Goal: Task Accomplishment & Management: Use online tool/utility

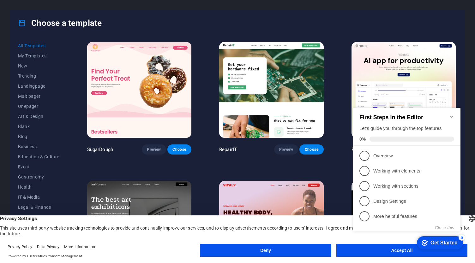
click at [452, 114] on icon "Minimize checklist" at bounding box center [451, 116] width 5 height 5
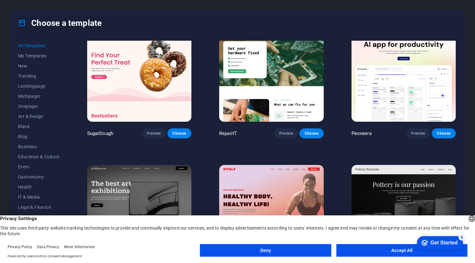
scroll to position [16, 0]
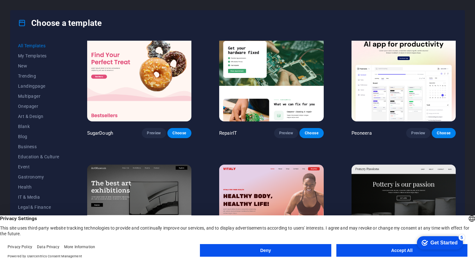
click at [357, 251] on button "Accept All" at bounding box center [401, 250] width 131 height 13
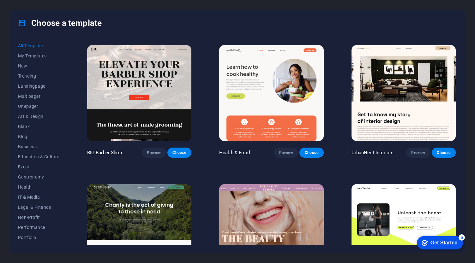
scroll to position [833, 0]
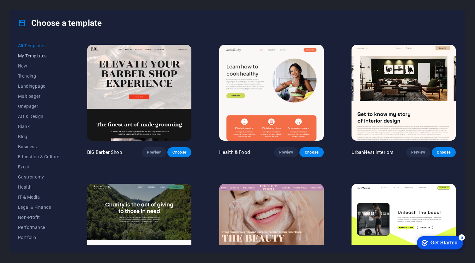
click at [37, 57] on span "My Templates" at bounding box center [38, 55] width 41 height 5
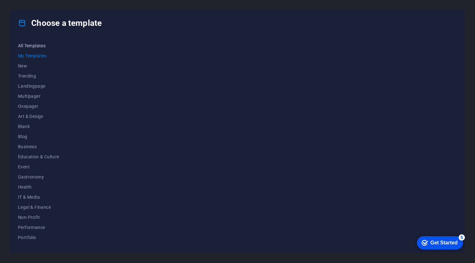
click at [40, 46] on span "All Templates" at bounding box center [38, 45] width 41 height 5
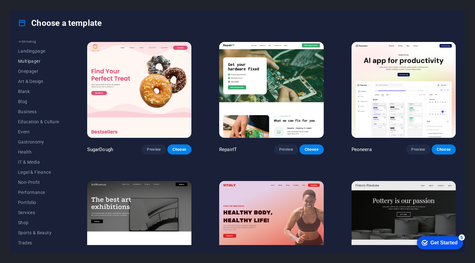
scroll to position [35, 0]
click at [25, 92] on span "Blank" at bounding box center [38, 91] width 41 height 5
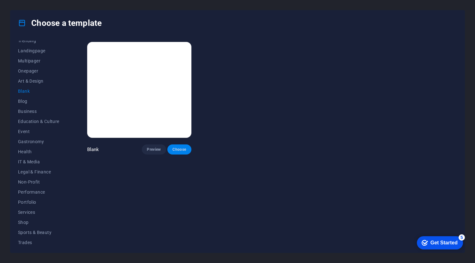
click at [172, 148] on span "Choose" at bounding box center [179, 149] width 14 height 5
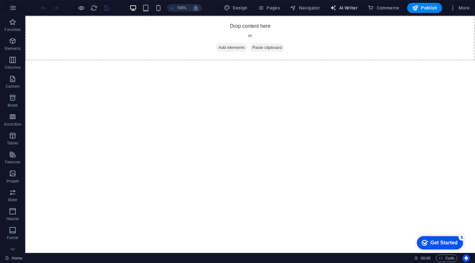
click at [344, 9] on span "AI Writer" at bounding box center [343, 8] width 27 height 6
select select "English"
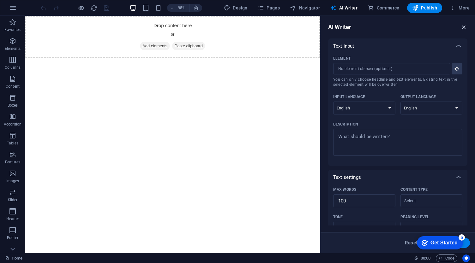
click at [460, 29] on icon "button" at bounding box center [463, 27] width 7 height 7
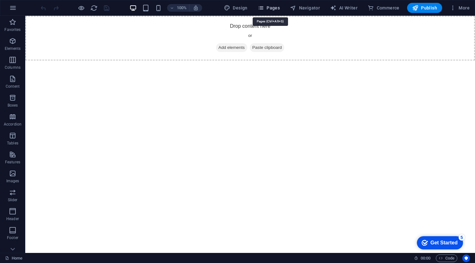
click at [271, 10] on span "Pages" at bounding box center [268, 8] width 22 height 6
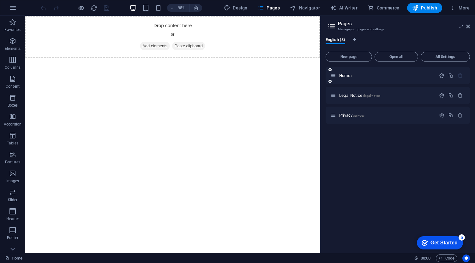
click at [374, 80] on div "Home /" at bounding box center [397, 75] width 144 height 17
drag, startPoint x: 878, startPoint y: 260, endPoint x: 429, endPoint y: 242, distance: 449.3
drag, startPoint x: 429, startPoint y: 242, endPoint x: 491, endPoint y: 370, distance: 142.3
click at [430, 242] on div "Get Started" at bounding box center [443, 243] width 27 height 6
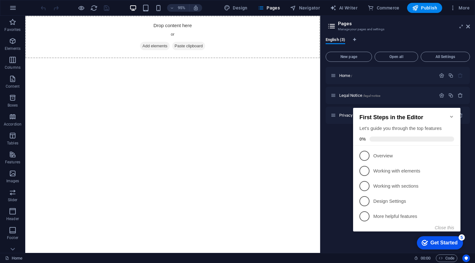
click at [430, 242] on div "Get Started" at bounding box center [443, 243] width 27 height 6
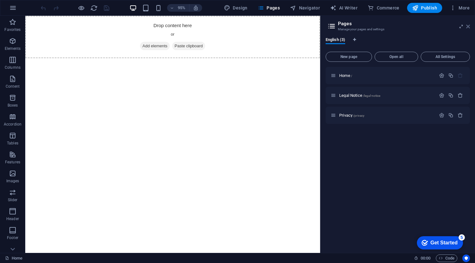
click at [466, 26] on icon at bounding box center [468, 26] width 4 height 5
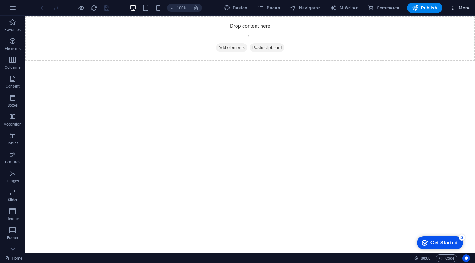
click at [459, 5] on span "More" at bounding box center [459, 8] width 20 height 6
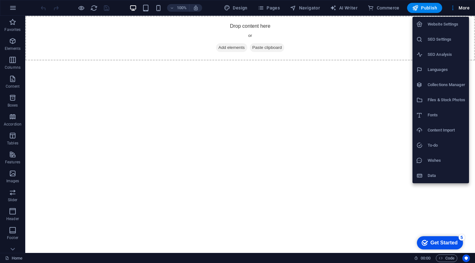
drag, startPoint x: 345, startPoint y: 94, endPoint x: 242, endPoint y: 105, distance: 103.8
click at [242, 105] on div at bounding box center [237, 131] width 475 height 263
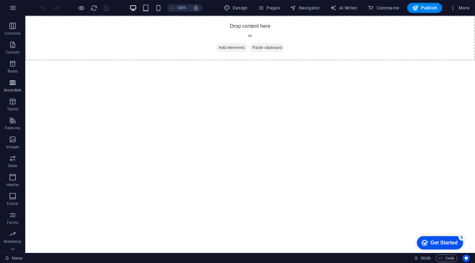
scroll to position [47, 0]
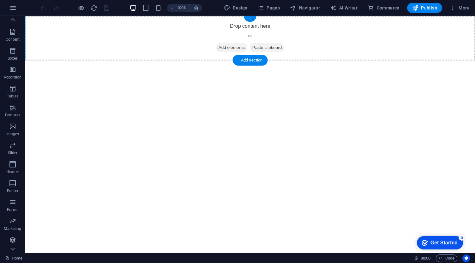
click at [248, 19] on div "+" at bounding box center [250, 19] width 12 height 6
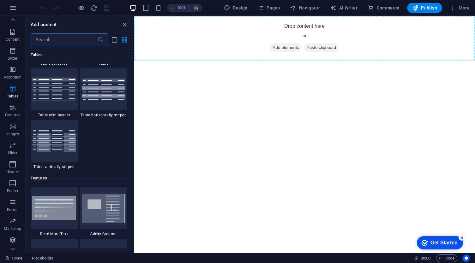
scroll to position [2259, 0]
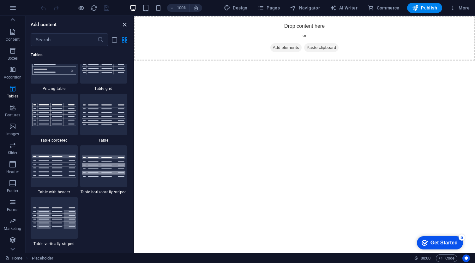
click at [124, 26] on icon "close panel" at bounding box center [124, 24] width 7 height 7
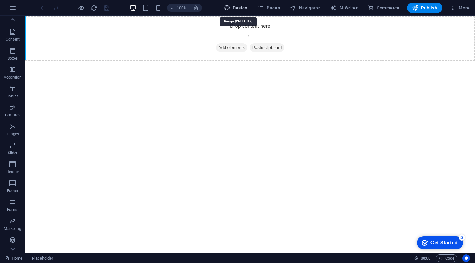
click at [244, 9] on span "Design" at bounding box center [236, 8] width 24 height 6
select select "px"
select select "400"
select select "px"
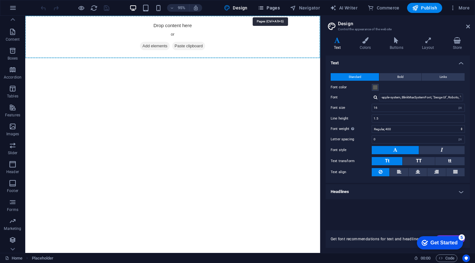
click at [268, 12] on button "Pages" at bounding box center [268, 8] width 27 height 10
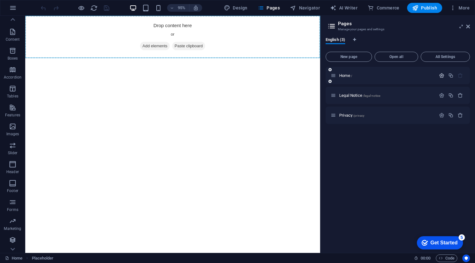
click at [441, 76] on icon "button" at bounding box center [441, 75] width 5 height 5
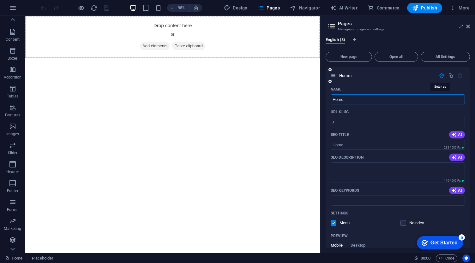
click at [441, 76] on icon "button" at bounding box center [441, 75] width 5 height 5
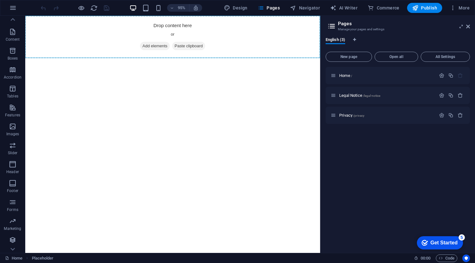
click at [158, 61] on html "Skip to main content Drop content here or Add elements Paste clipboard" at bounding box center [180, 38] width 310 height 45
click at [155, 47] on span "Add elements" at bounding box center [161, 47] width 31 height 9
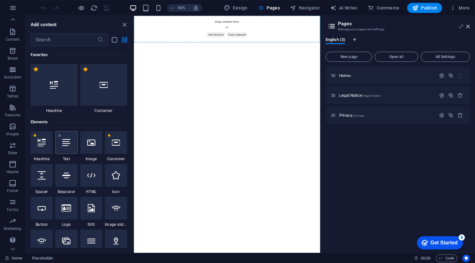
click at [67, 147] on div at bounding box center [66, 142] width 22 height 23
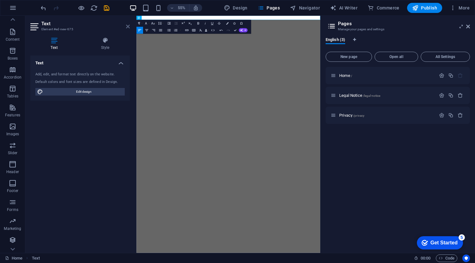
click at [129, 27] on icon at bounding box center [128, 26] width 4 height 5
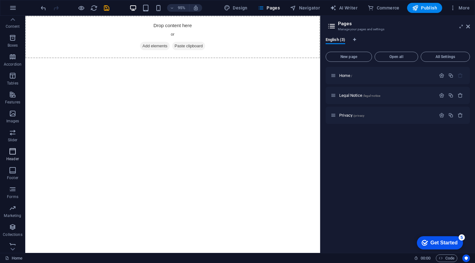
scroll to position [66, 0]
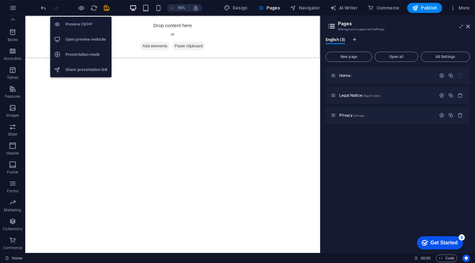
click at [72, 39] on h6 "Open preview website" at bounding box center [86, 40] width 42 height 8
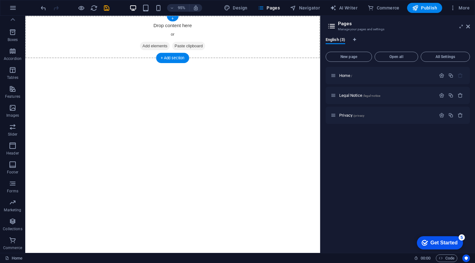
click at [163, 47] on span "Add elements" at bounding box center [161, 47] width 31 height 9
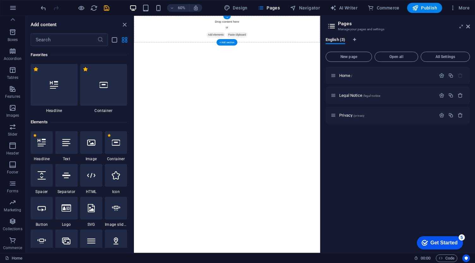
click at [271, 22] on div "Drop content here or Add elements Paste clipboard" at bounding box center [289, 38] width 310 height 45
click at [126, 26] on icon "close panel" at bounding box center [124, 24] width 7 height 7
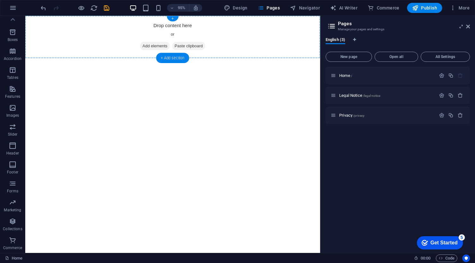
click at [168, 61] on div "+ Add section" at bounding box center [172, 58] width 33 height 10
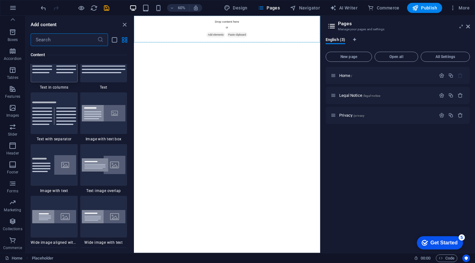
scroll to position [1128, 0]
click at [56, 49] on div "Content" at bounding box center [79, 55] width 96 height 18
click at [57, 44] on input "text" at bounding box center [64, 39] width 67 height 13
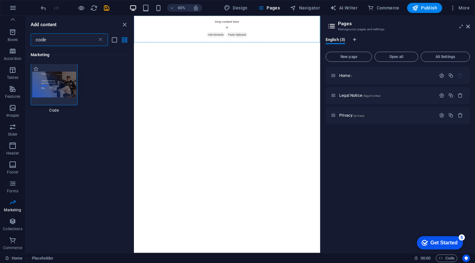
scroll to position [0, 0]
type input "code"
click at [63, 93] on img at bounding box center [54, 85] width 44 height 26
click at [134, 93] on div "Placeholder Text" at bounding box center [227, 134] width 186 height 237
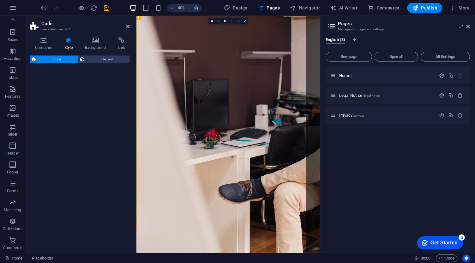
select select "%"
select select "rem"
select select "px"
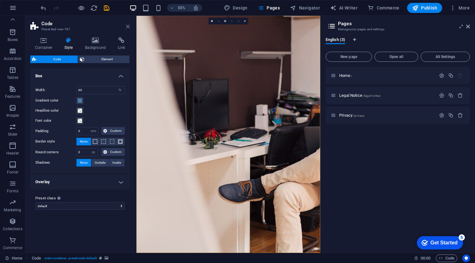
click at [127, 25] on icon at bounding box center [128, 26] width 4 height 5
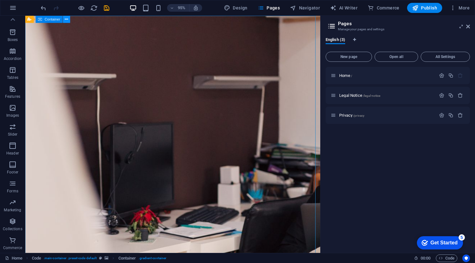
click at [66, 19] on icon at bounding box center [66, 19] width 3 height 6
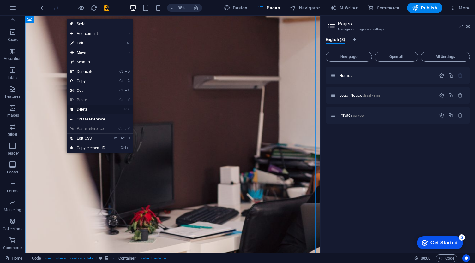
click at [88, 111] on link "⌦ Delete" at bounding box center [88, 109] width 42 height 9
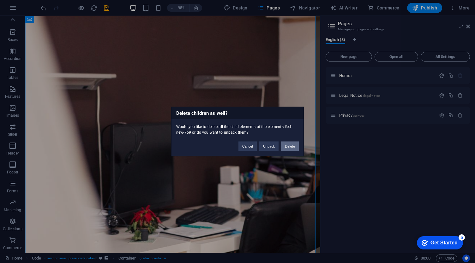
click at [289, 144] on button "Delete" at bounding box center [290, 146] width 18 height 9
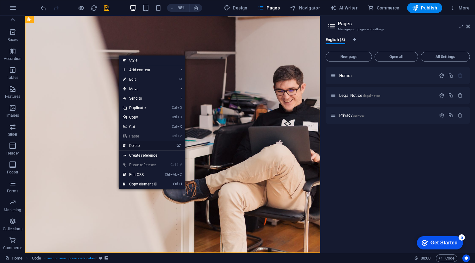
click at [143, 147] on link "⌦ Delete" at bounding box center [140, 145] width 42 height 9
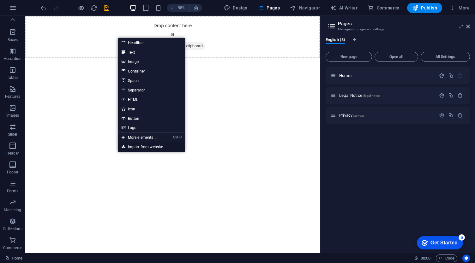
click at [147, 145] on link "Import from website" at bounding box center [151, 146] width 67 height 9
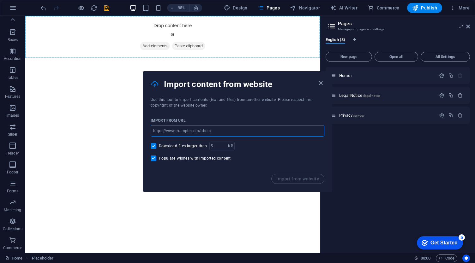
click at [210, 130] on input "url" at bounding box center [238, 130] width 174 height 11
paste input "https://cool.pacrp.net/"
type input "https://cool.pacrp.net/"
click at [216, 147] on input "number" at bounding box center [218, 146] width 19 height 9
click at [154, 145] on input "Download files larger than" at bounding box center [155, 146] width 8 height 6
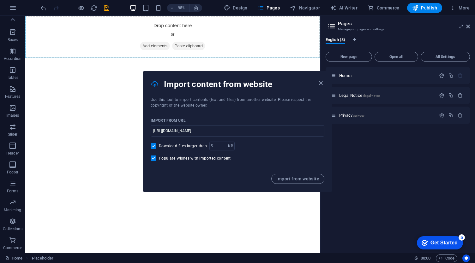
checkbox input "false"
click at [289, 179] on span "Import from website" at bounding box center [297, 178] width 43 height 5
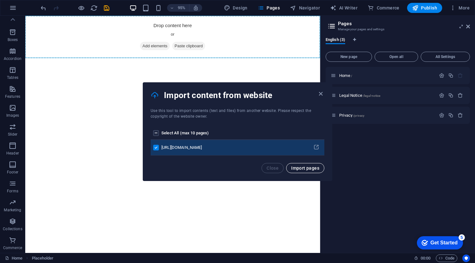
click at [306, 170] on span "Import pages" at bounding box center [305, 168] width 28 height 5
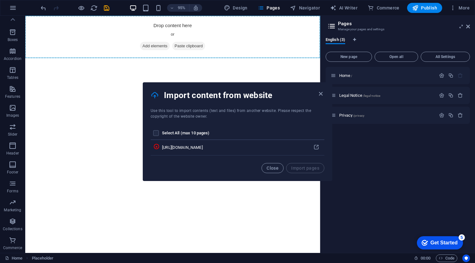
click at [155, 130] on th "pages list" at bounding box center [156, 133] width 11 height 13
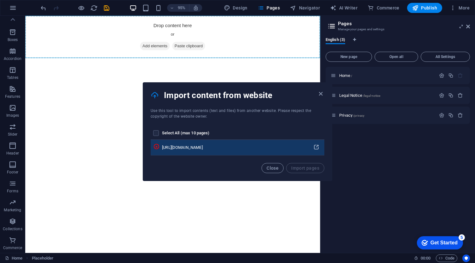
click at [319, 148] on icon "pages list" at bounding box center [316, 148] width 6 height 6
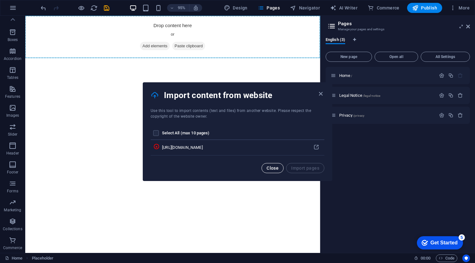
click at [276, 168] on span "Close" at bounding box center [272, 168] width 12 height 5
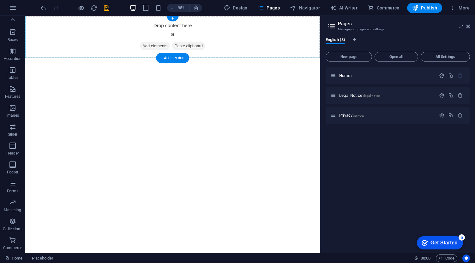
click at [179, 31] on div "Drop content here or Add elements Paste clipboard" at bounding box center [180, 38] width 310 height 45
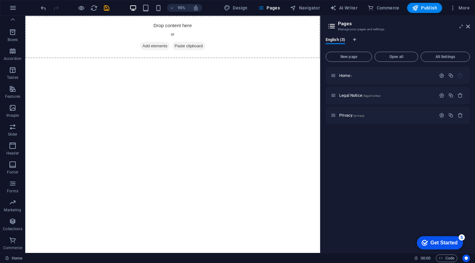
click at [171, 16] on iframe at bounding box center [172, 134] width 295 height 237
click at [173, 19] on div "+" at bounding box center [173, 18] width 12 height 5
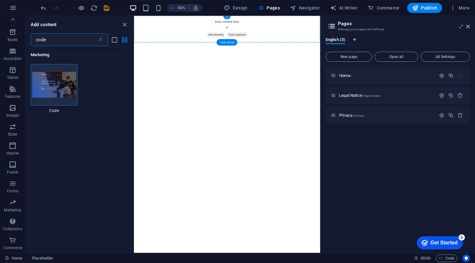
click at [260, 45] on span "Add elements" at bounding box center [270, 47] width 31 height 9
click at [121, 24] on icon "close panel" at bounding box center [124, 24] width 7 height 7
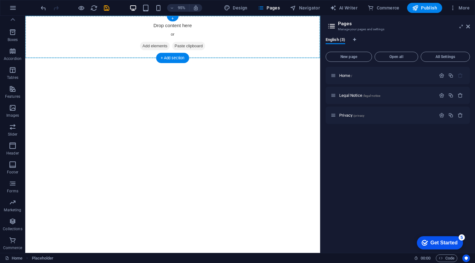
click at [166, 47] on span "Add elements" at bounding box center [161, 47] width 31 height 9
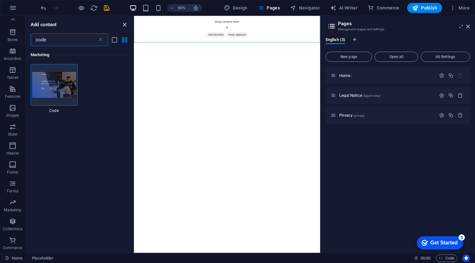
click at [123, 22] on icon "close panel" at bounding box center [124, 24] width 7 height 7
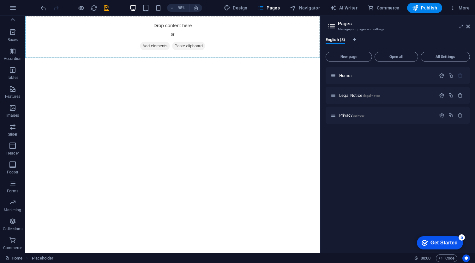
click at [192, 61] on html "Skip to main content Drop content here or Add elements Paste clipboard" at bounding box center [180, 38] width 310 height 45
click at [454, 8] on icon "button" at bounding box center [452, 8] width 6 height 6
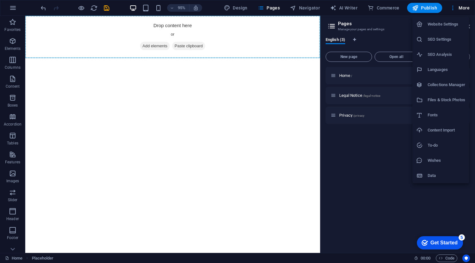
click at [436, 128] on h6 "Content Import" at bounding box center [446, 131] width 38 height 8
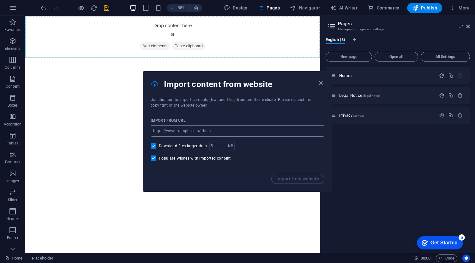
click at [247, 130] on input "url" at bounding box center [238, 130] width 174 height 11
paste input "https://cool.pacrp.net/"
type input "https://cool.pacrp.net"
click at [289, 178] on span "Import from website" at bounding box center [297, 178] width 43 height 5
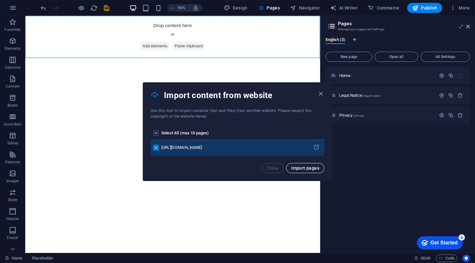
click at [311, 169] on span "Import pages" at bounding box center [305, 168] width 28 height 5
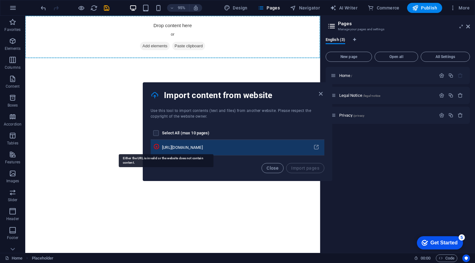
click at [159, 147] on icon "pages list" at bounding box center [156, 147] width 6 height 6
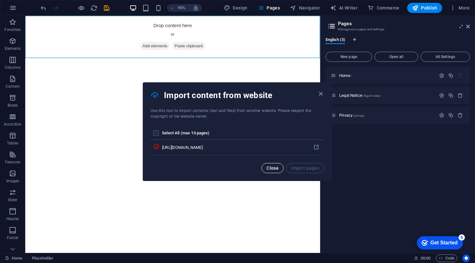
click at [266, 171] on button "Close" at bounding box center [272, 168] width 22 height 10
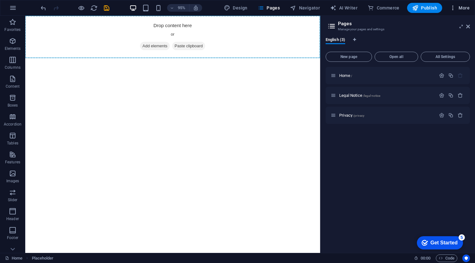
click at [462, 7] on span "More" at bounding box center [459, 8] width 20 height 6
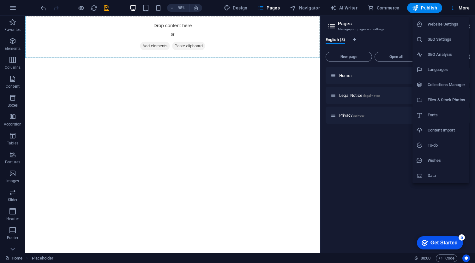
click at [396, 146] on div at bounding box center [237, 131] width 475 height 263
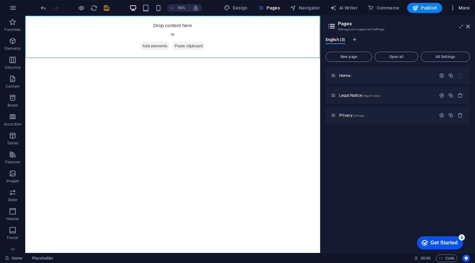
click at [454, 7] on icon "button" at bounding box center [452, 8] width 6 height 6
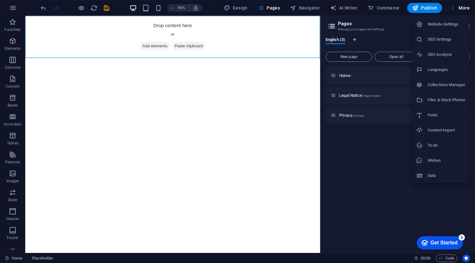
click at [389, 194] on div at bounding box center [237, 131] width 475 height 263
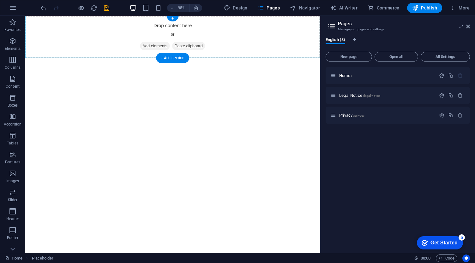
click at [159, 47] on span "Add elements" at bounding box center [161, 47] width 31 height 9
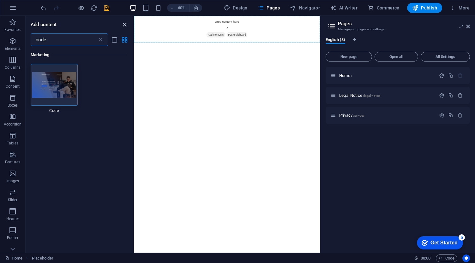
click at [124, 24] on icon "close panel" at bounding box center [124, 24] width 7 height 7
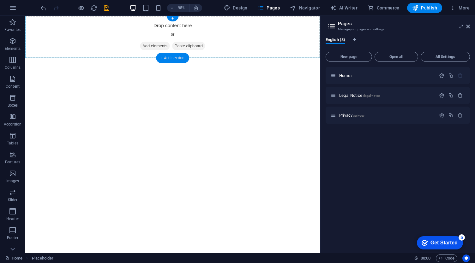
click at [173, 58] on div "+ Add section" at bounding box center [172, 58] width 33 height 10
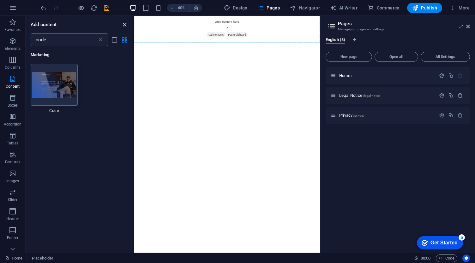
click at [124, 24] on icon "close panel" at bounding box center [124, 24] width 7 height 7
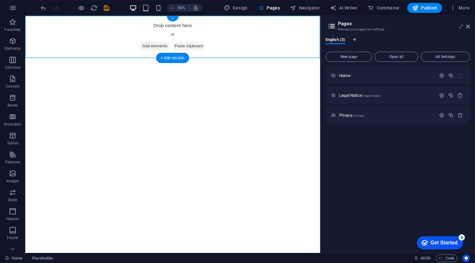
click at [171, 20] on div "+" at bounding box center [173, 18] width 12 height 5
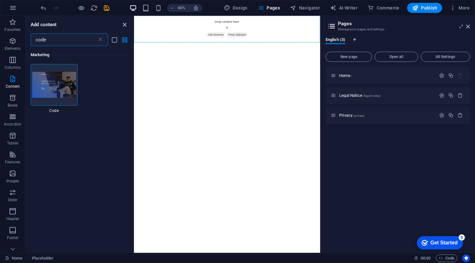
click at [127, 24] on icon "close panel" at bounding box center [124, 24] width 7 height 7
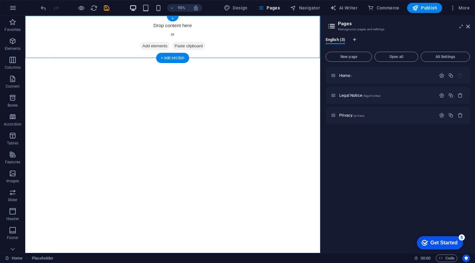
click at [175, 32] on div "Drop content here or Add elements Paste clipboard" at bounding box center [180, 38] width 310 height 45
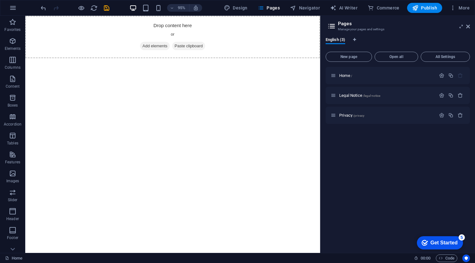
click at [184, 61] on html "Skip to main content Drop content here or Add elements Paste clipboard" at bounding box center [180, 38] width 310 height 45
drag, startPoint x: 184, startPoint y: 109, endPoint x: 162, endPoint y: 103, distance: 22.1
click at [162, 61] on html "Skip to main content Drop content here or Add elements Paste clipboard" at bounding box center [180, 38] width 310 height 45
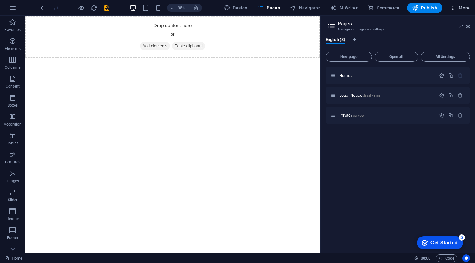
click at [462, 5] on span "More" at bounding box center [459, 8] width 20 height 6
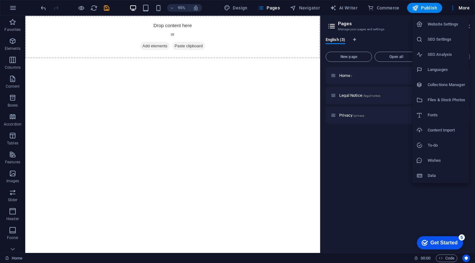
click at [432, 133] on h6 "Content Import" at bounding box center [446, 131] width 38 height 8
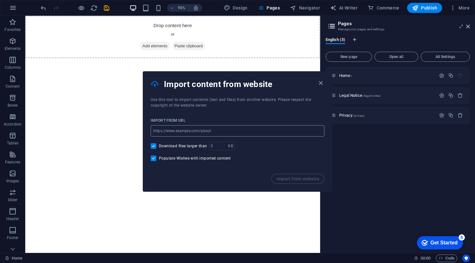
click at [194, 132] on input "url" at bounding box center [238, 130] width 174 height 11
paste input "https://cool.pacrp.net/"
click at [166, 130] on input "https://cool.pacrp.net" at bounding box center [238, 130] width 174 height 11
type input "cool.pacrp.net"
click at [286, 180] on span "Import from website" at bounding box center [297, 178] width 43 height 5
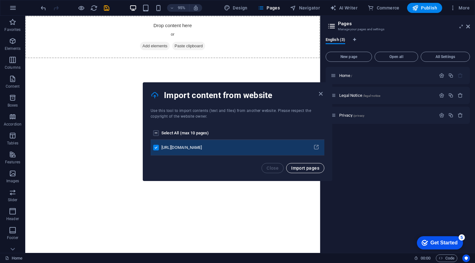
click at [296, 166] on span "Import pages" at bounding box center [305, 168] width 28 height 5
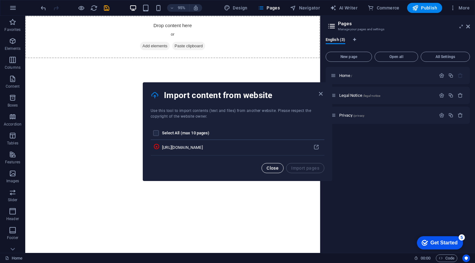
click at [275, 168] on span "Close" at bounding box center [272, 168] width 12 height 5
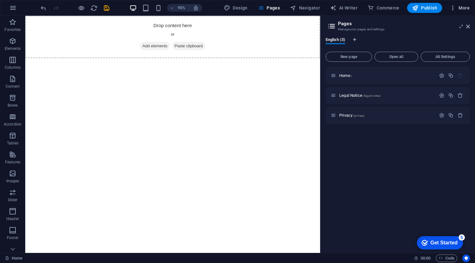
click at [461, 10] on span "More" at bounding box center [459, 8] width 20 height 6
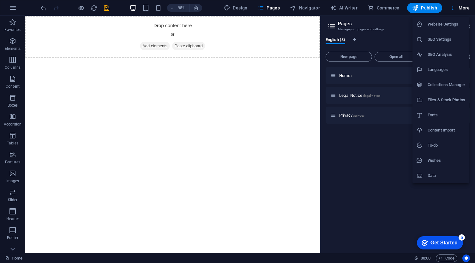
click at [435, 97] on h6 "Files & Stock Photos" at bounding box center [446, 100] width 38 height 8
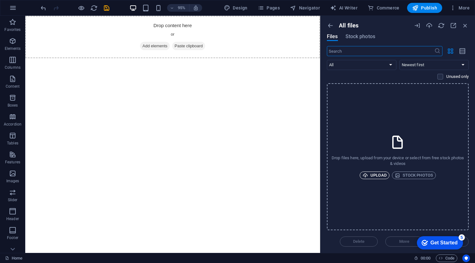
click at [377, 174] on span "Upload" at bounding box center [374, 176] width 24 height 8
click at [330, 24] on icon "button" at bounding box center [330, 25] width 7 height 7
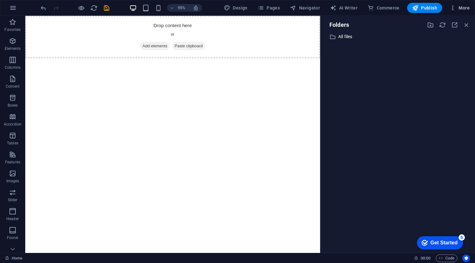
click at [458, 8] on span "More" at bounding box center [459, 8] width 20 height 6
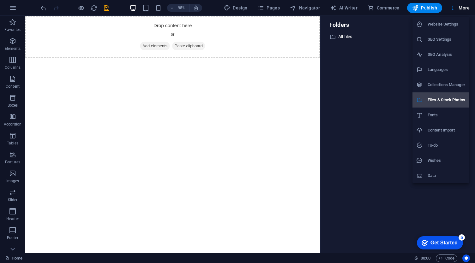
click at [428, 100] on h6 "Files & Stock Photos" at bounding box center [446, 100] width 38 height 8
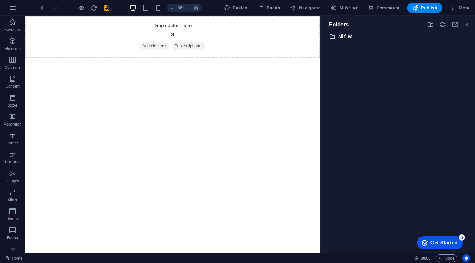
click at [345, 37] on p "All files" at bounding box center [398, 36] width 120 height 7
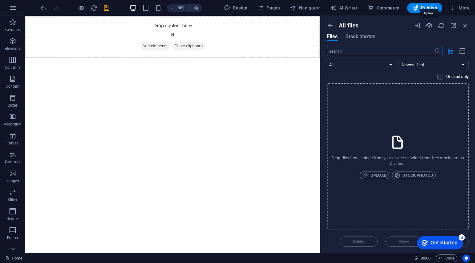
click at [428, 25] on icon "button" at bounding box center [428, 25] width 7 height 7
click at [466, 24] on icon "button" at bounding box center [464, 25] width 7 height 7
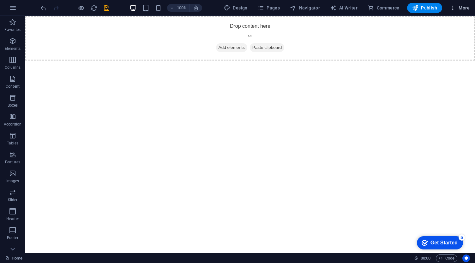
click at [452, 8] on icon "button" at bounding box center [452, 8] width 6 height 6
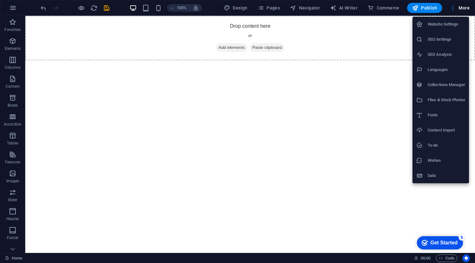
click at [378, 95] on div at bounding box center [237, 131] width 475 height 263
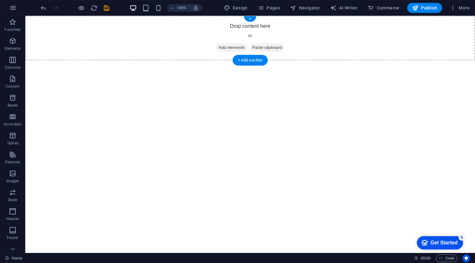
click at [225, 49] on span "Add elements" at bounding box center [231, 47] width 31 height 9
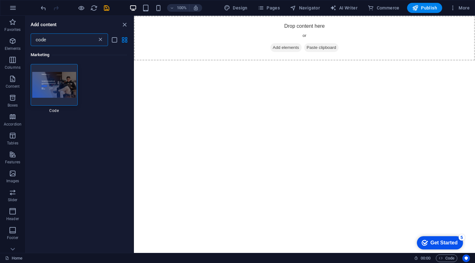
click at [99, 40] on icon at bounding box center [100, 40] width 6 height 6
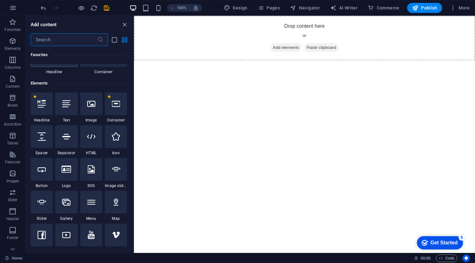
scroll to position [40, 0]
click at [92, 137] on icon at bounding box center [91, 136] width 8 height 8
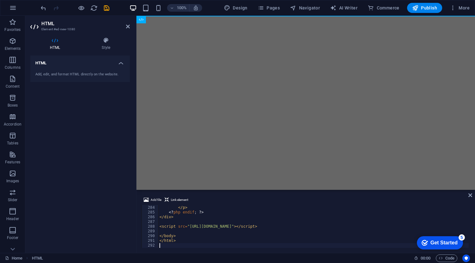
scroll to position [1339, 0]
click at [375, 259] on div "Home HTML" at bounding box center [207, 259] width 404 height 8
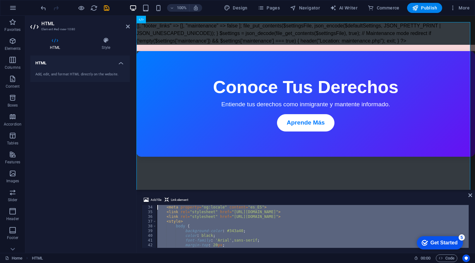
scroll to position [0, 0]
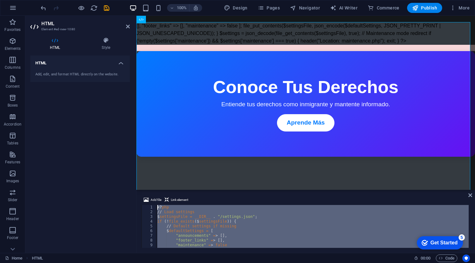
drag, startPoint x: 188, startPoint y: 241, endPoint x: 128, endPoint y: 91, distance: 162.2
click at [128, 91] on div "HTML Element #ed-new-1080 HTML Style HTML Add, edit, and format HTML directly o…" at bounding box center [249, 134] width 449 height 237
type textarea "<?php // Load settings"
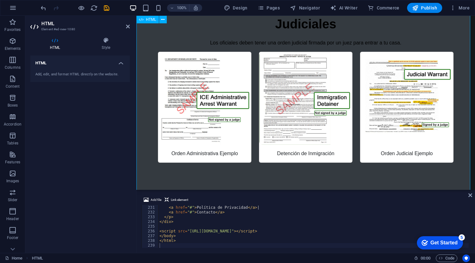
scroll to position [475, 0]
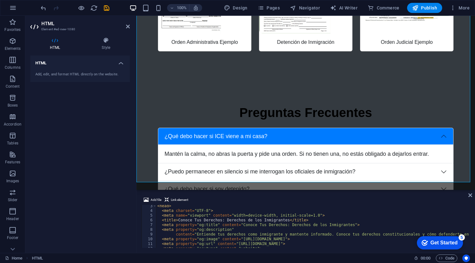
scroll to position [0, 0]
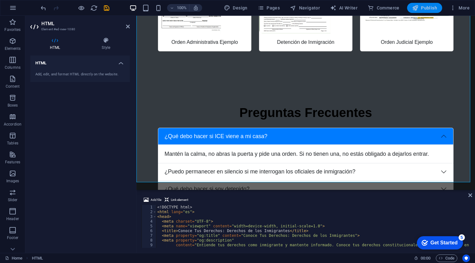
click at [430, 6] on span "Publish" at bounding box center [424, 8] width 25 height 6
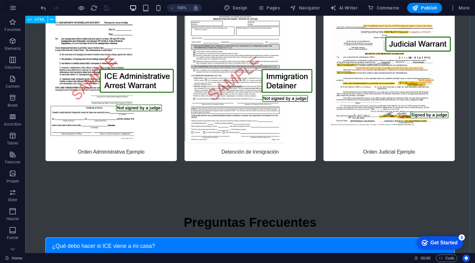
scroll to position [375, 0]
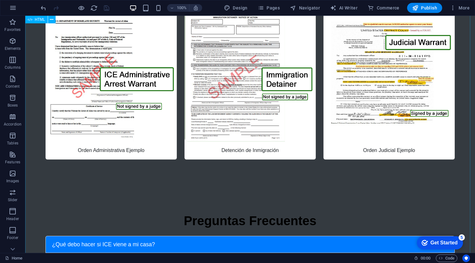
click at [442, 157] on div "Conoce Tus Derechos: Derechos de los Inmigrantes ⚠️ Importante: Este es un ejem…" at bounding box center [249, 15] width 449 height 737
